Goal: Use online tool/utility: Utilize a website feature to perform a specific function

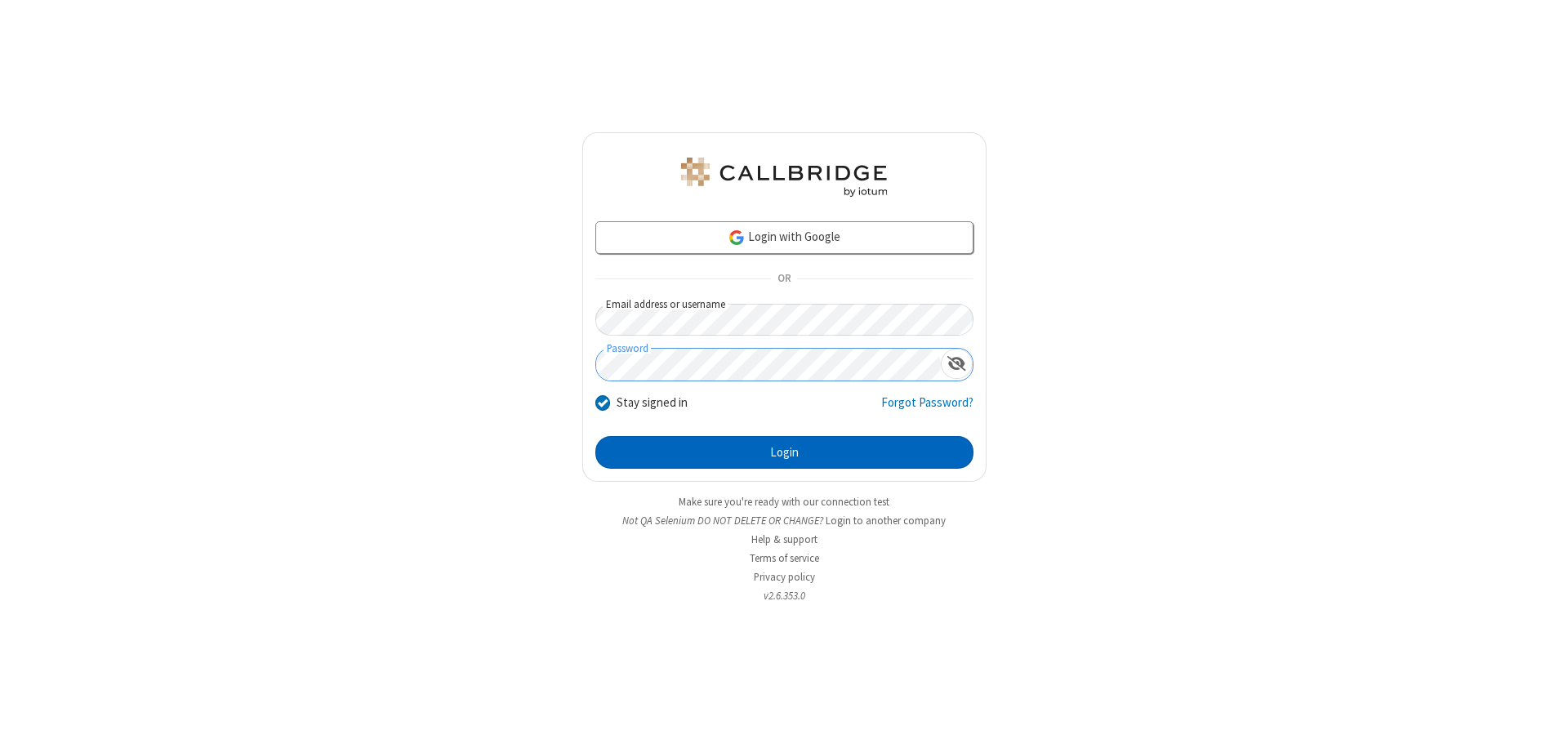
click at [784, 453] on button "Login" at bounding box center [784, 452] width 378 height 32
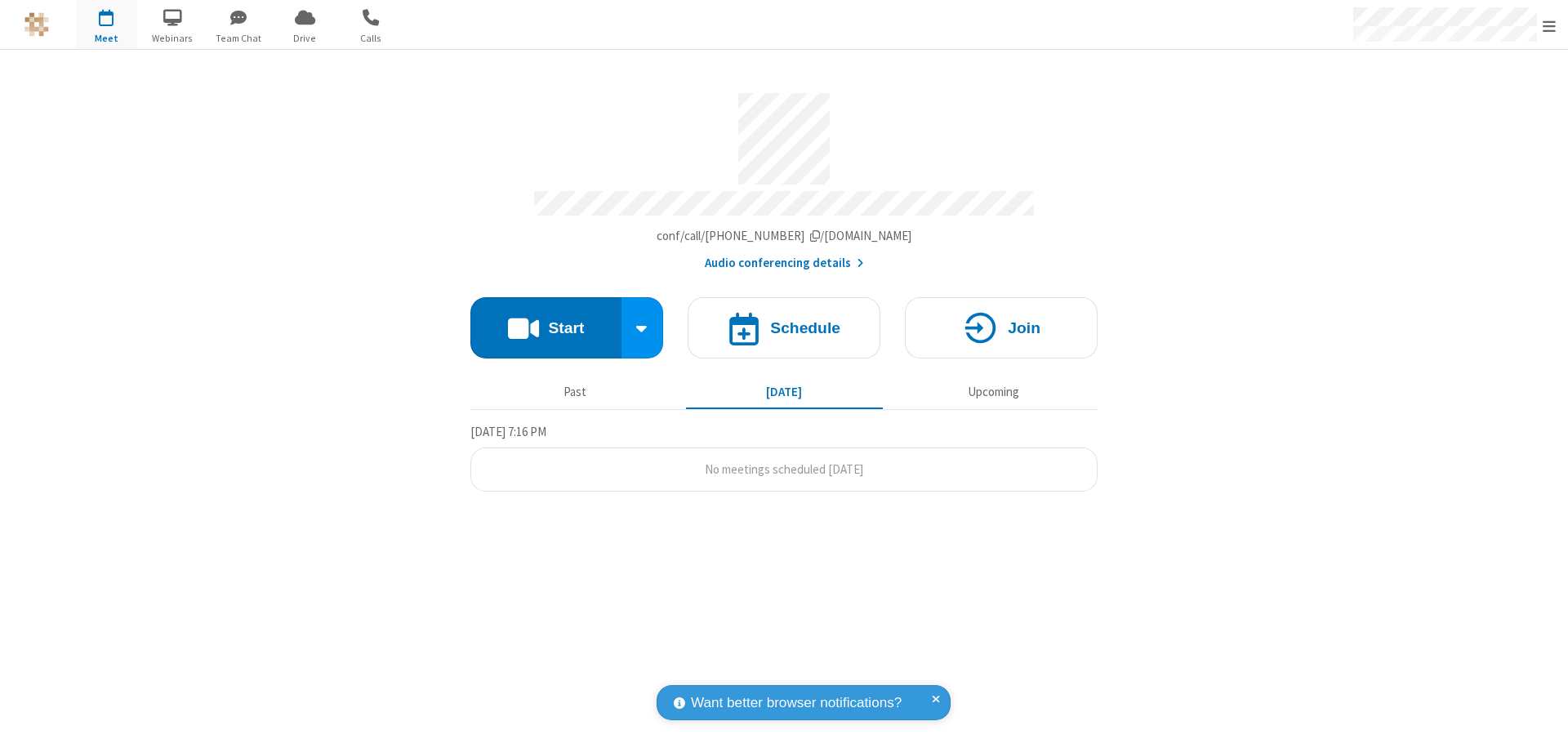
click at [546, 320] on button "Start" at bounding box center [546, 328] width 152 height 61
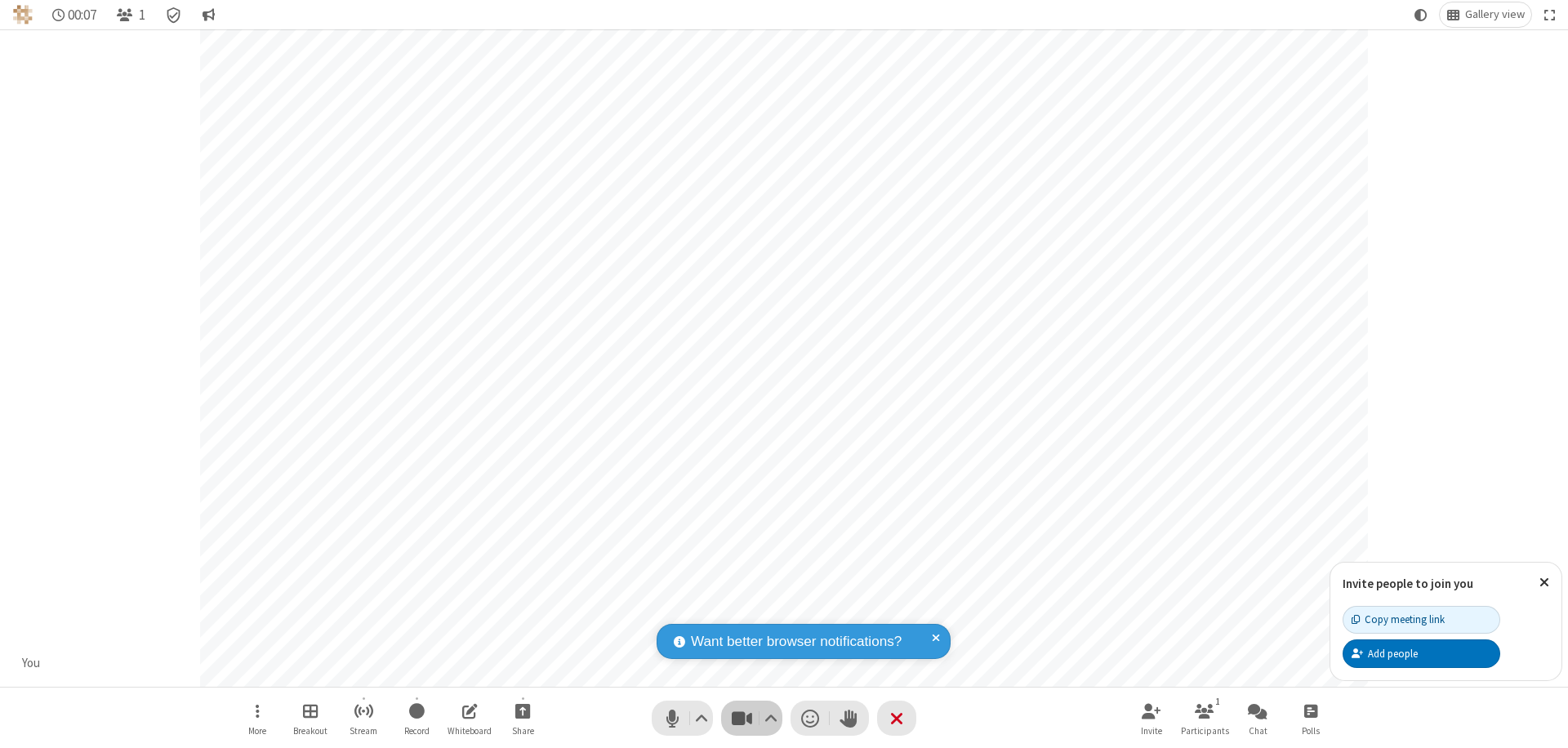
click at [742, 717] on span "Stop video (⌘+Shift+V)" at bounding box center [742, 717] width 25 height 24
click at [742, 717] on span "Start video (⌘+Shift+V)" at bounding box center [742, 717] width 25 height 24
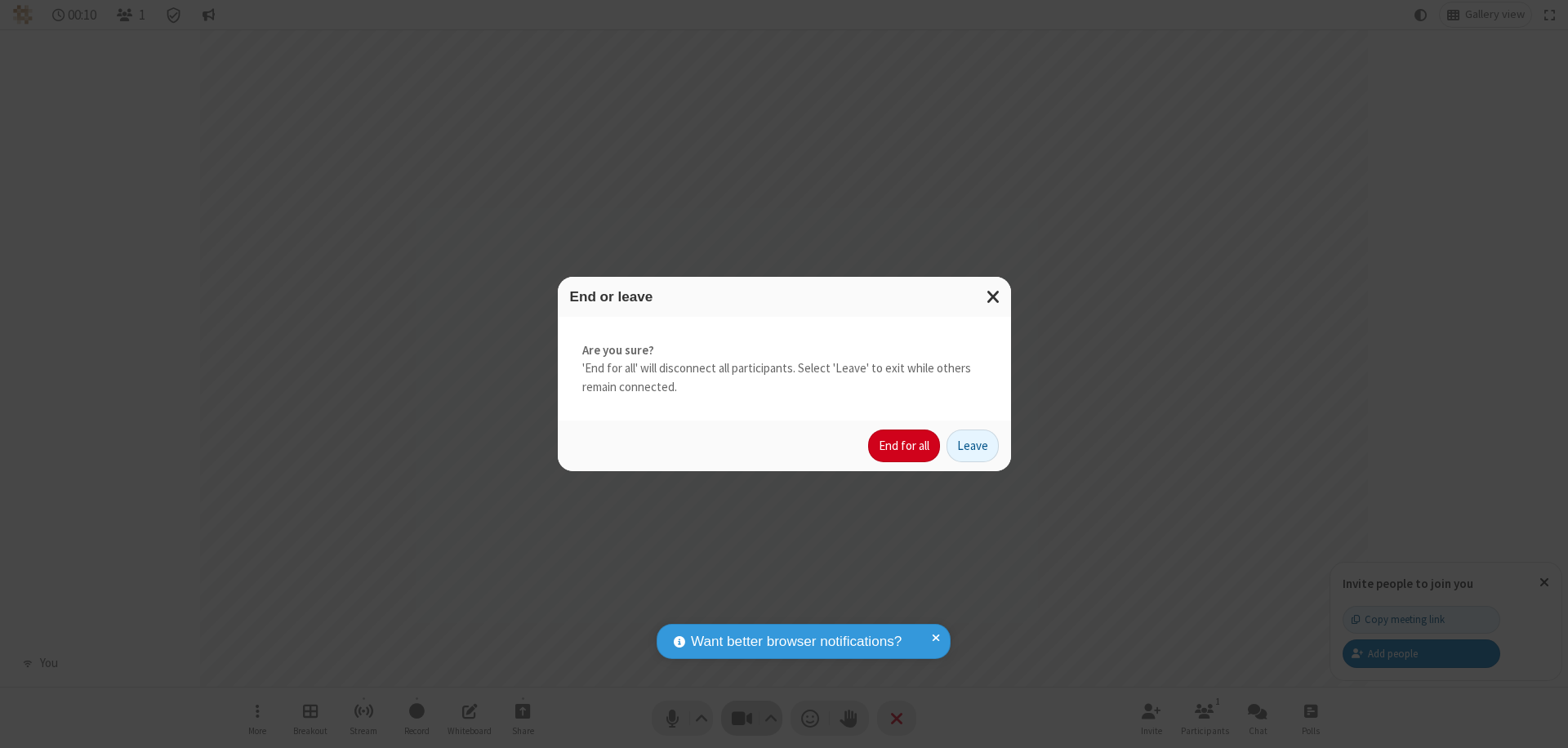
click at [905, 446] on button "End for all" at bounding box center [904, 445] width 72 height 32
